Goal: Information Seeking & Learning: Learn about a topic

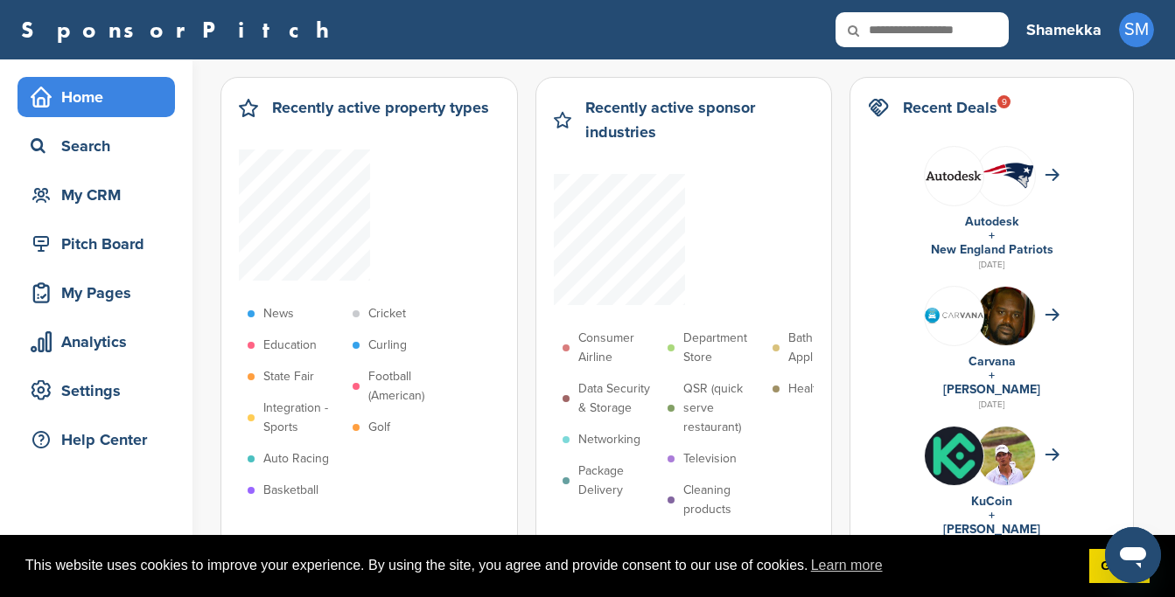
click at [115, 96] on div "Home" at bounding box center [100, 96] width 149 height 31
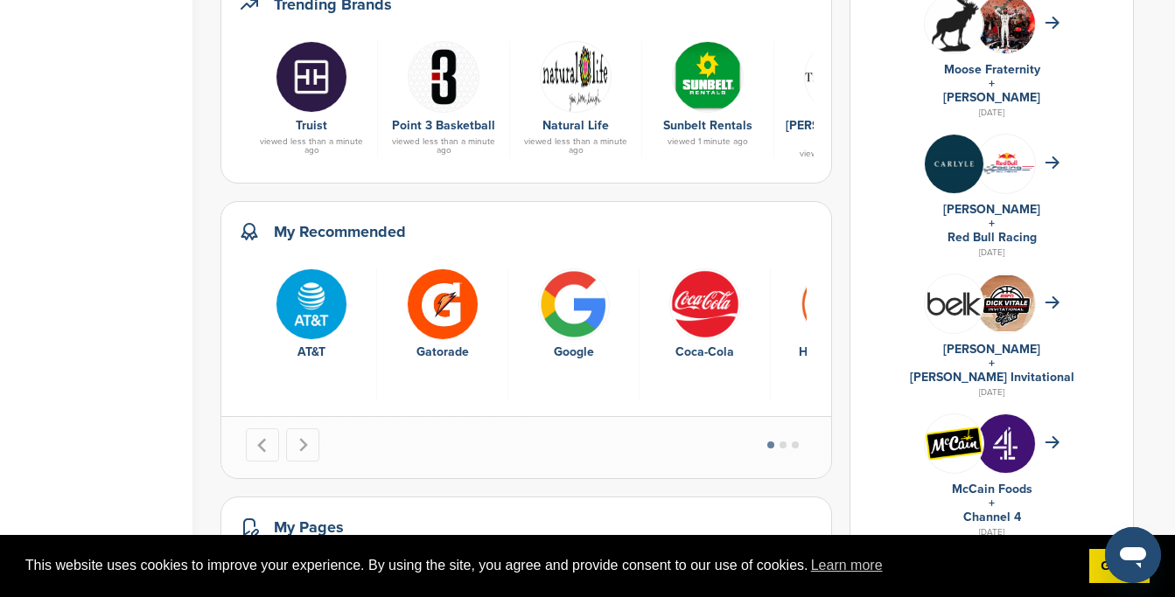
scroll to position [829, 0]
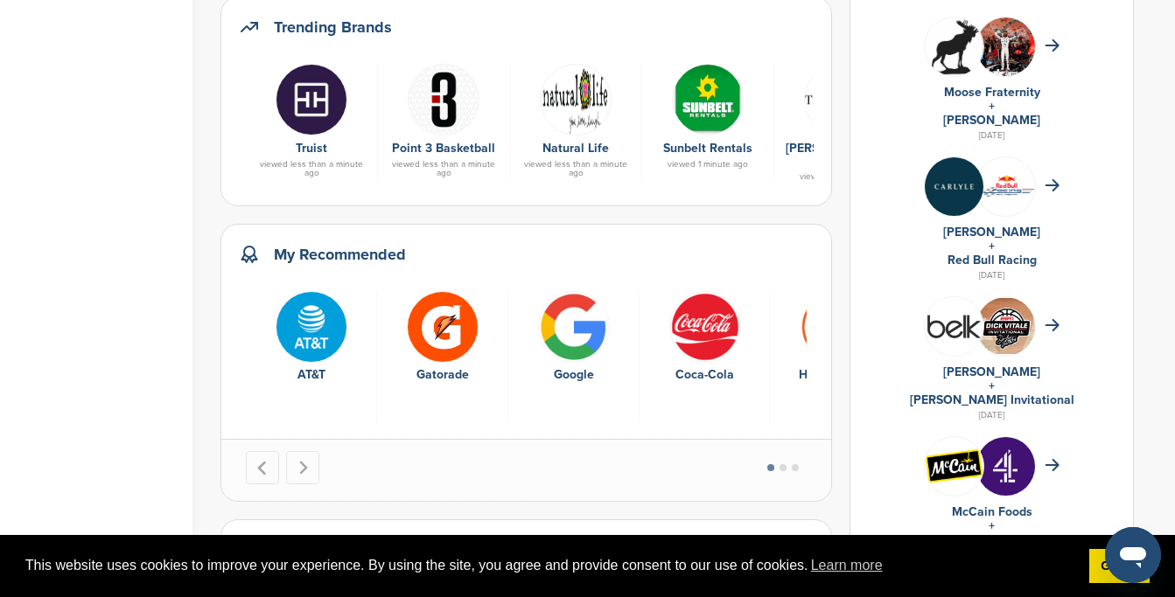
click at [330, 109] on img at bounding box center [311, 100] width 72 height 72
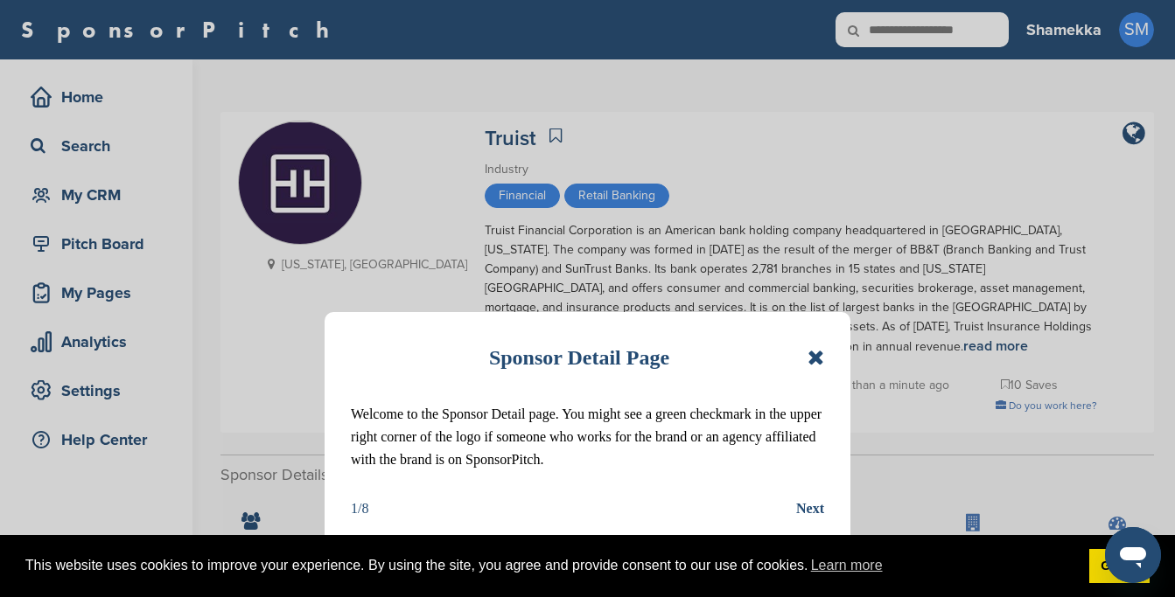
click at [818, 374] on div "Sponsor Detail Page" at bounding box center [587, 357] width 473 height 38
click at [815, 350] on icon at bounding box center [815, 357] width 17 height 21
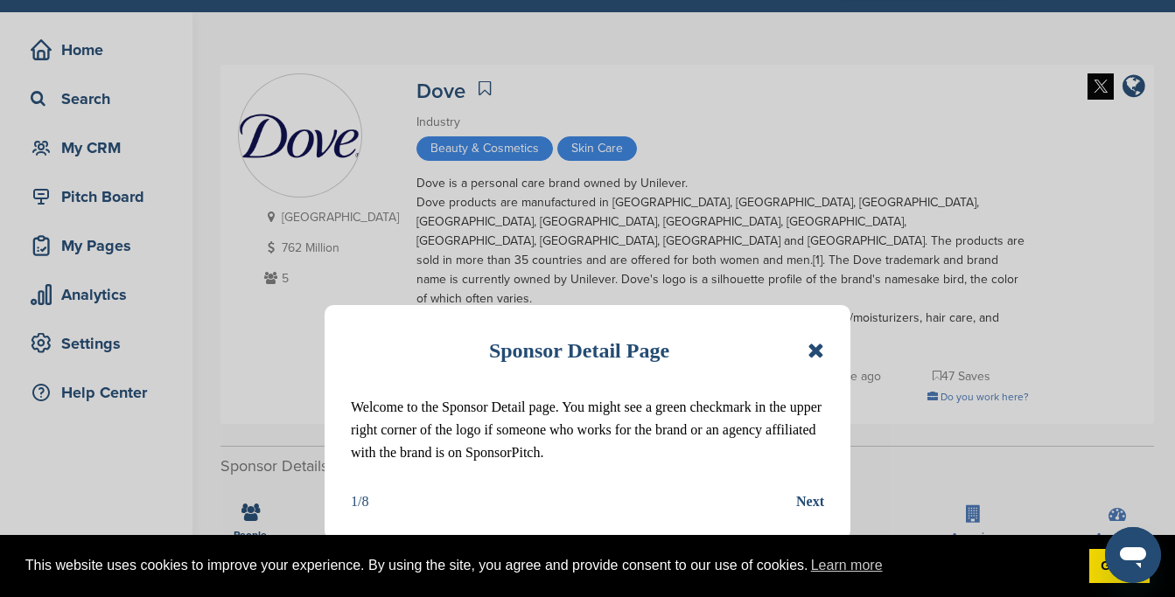
scroll to position [178, 0]
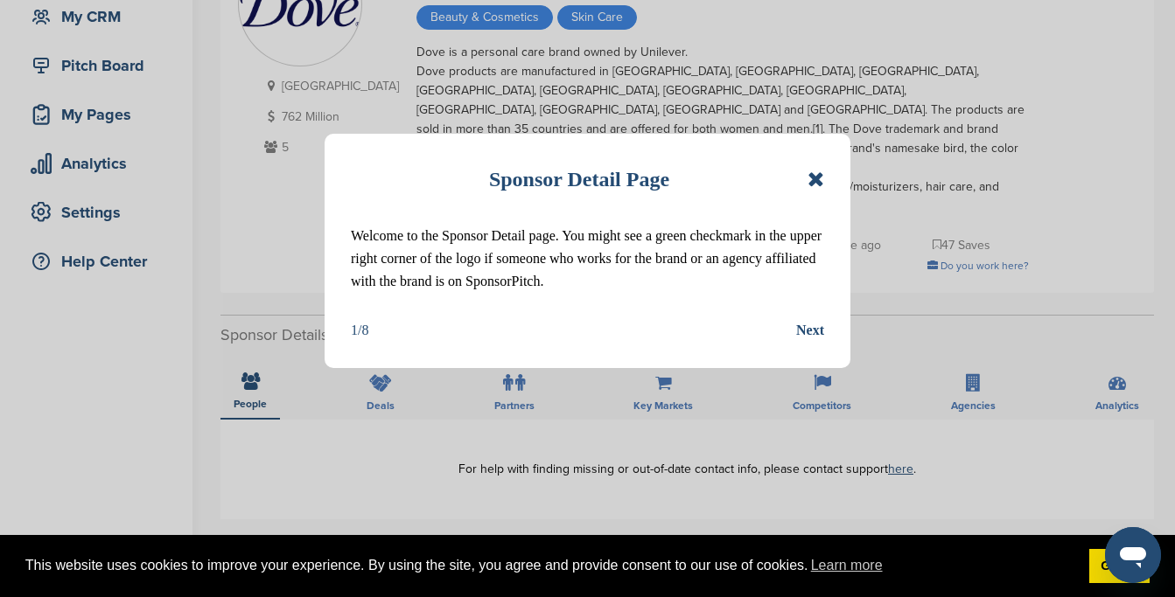
click at [805, 174] on div "Sponsor Detail Page" at bounding box center [587, 179] width 473 height 38
click at [813, 183] on icon at bounding box center [815, 179] width 17 height 21
